Goal: Find specific page/section: Find specific page/section

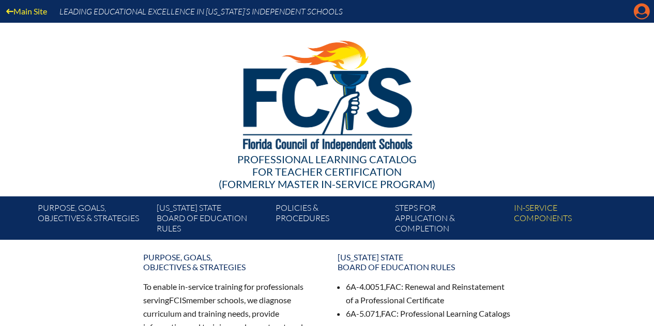
click at [642, 14] on icon "Manage account" at bounding box center [642, 11] width 17 height 17
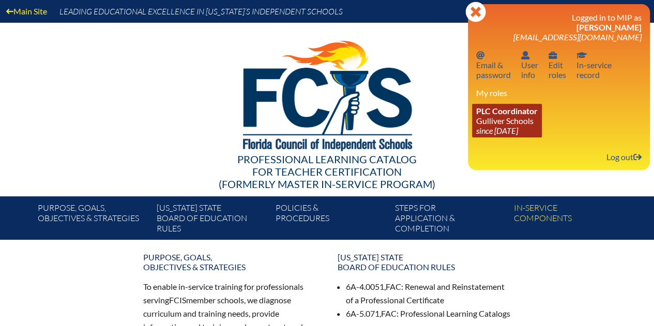
click at [516, 114] on span "PLC Coordinator" at bounding box center [507, 111] width 62 height 10
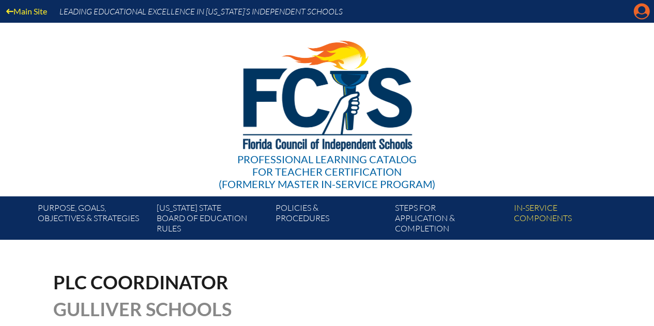
click at [642, 13] on icon at bounding box center [642, 12] width 16 height 16
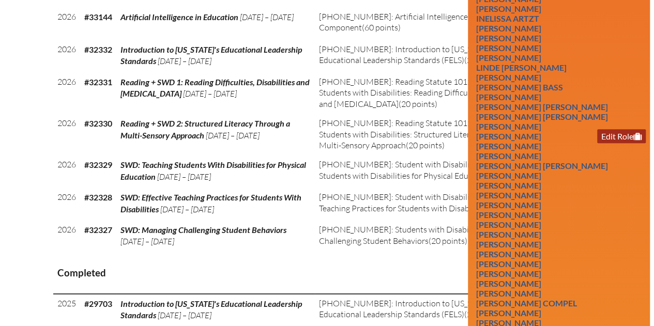
scroll to position [517, 0]
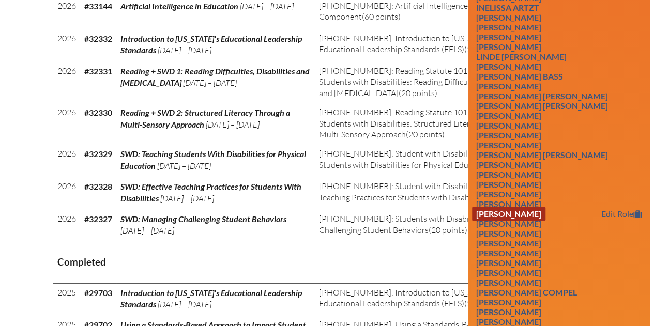
click at [522, 212] on link "[PERSON_NAME]" at bounding box center [508, 214] width 73 height 14
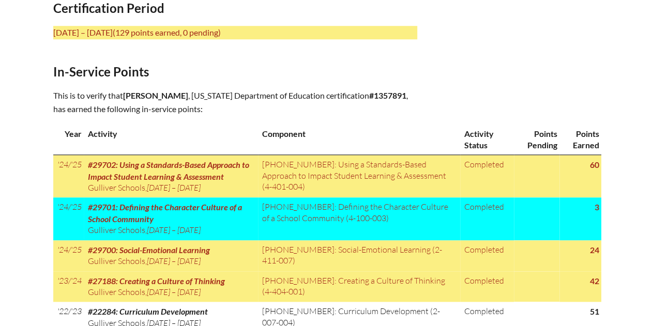
scroll to position [466, 0]
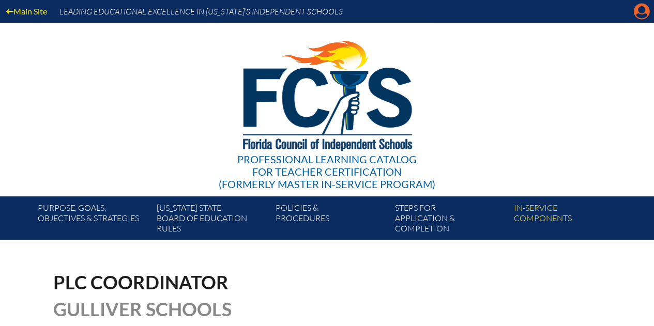
click at [637, 16] on icon "Manage account" at bounding box center [642, 11] width 17 height 17
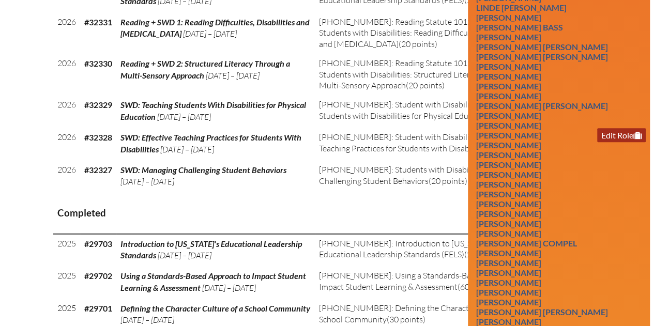
scroll to position [569, 0]
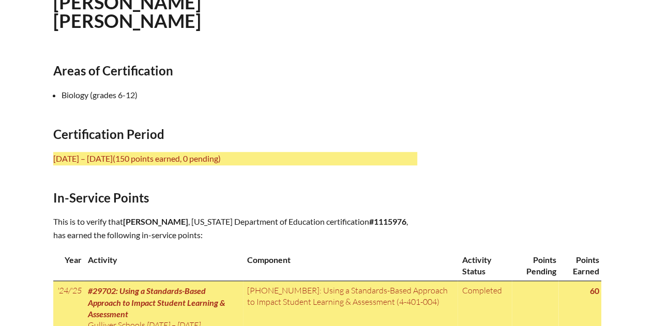
scroll to position [310, 0]
